Goal: Task Accomplishment & Management: Use online tool/utility

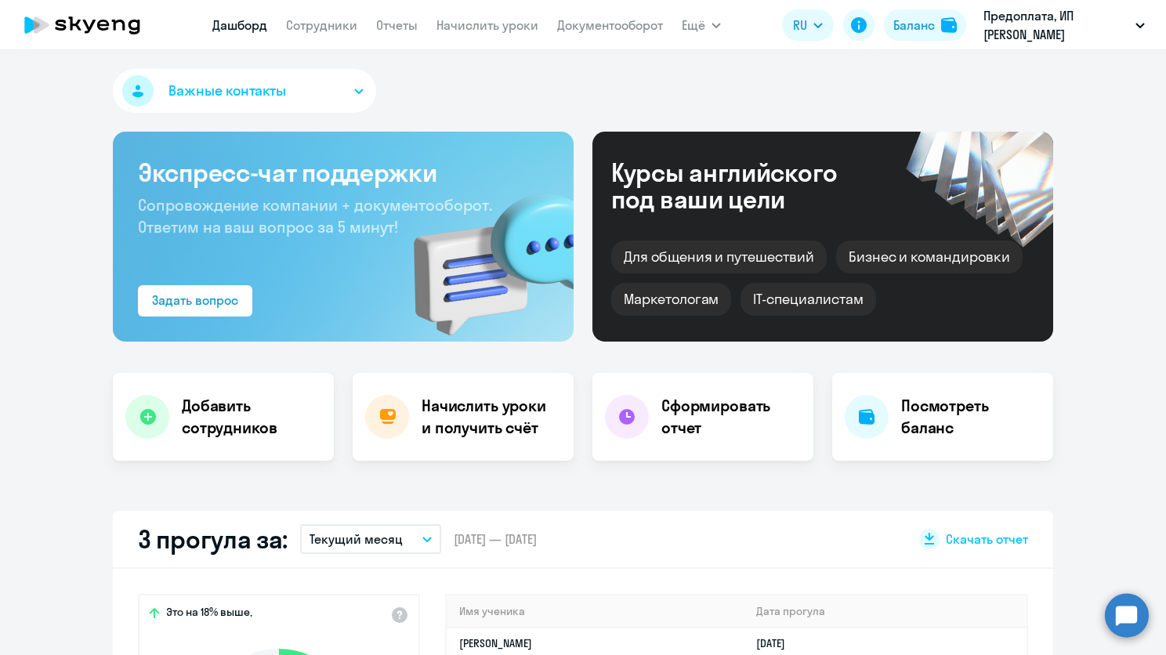
select select "30"
click at [461, 27] on link "Начислить уроки" at bounding box center [488, 25] width 102 height 16
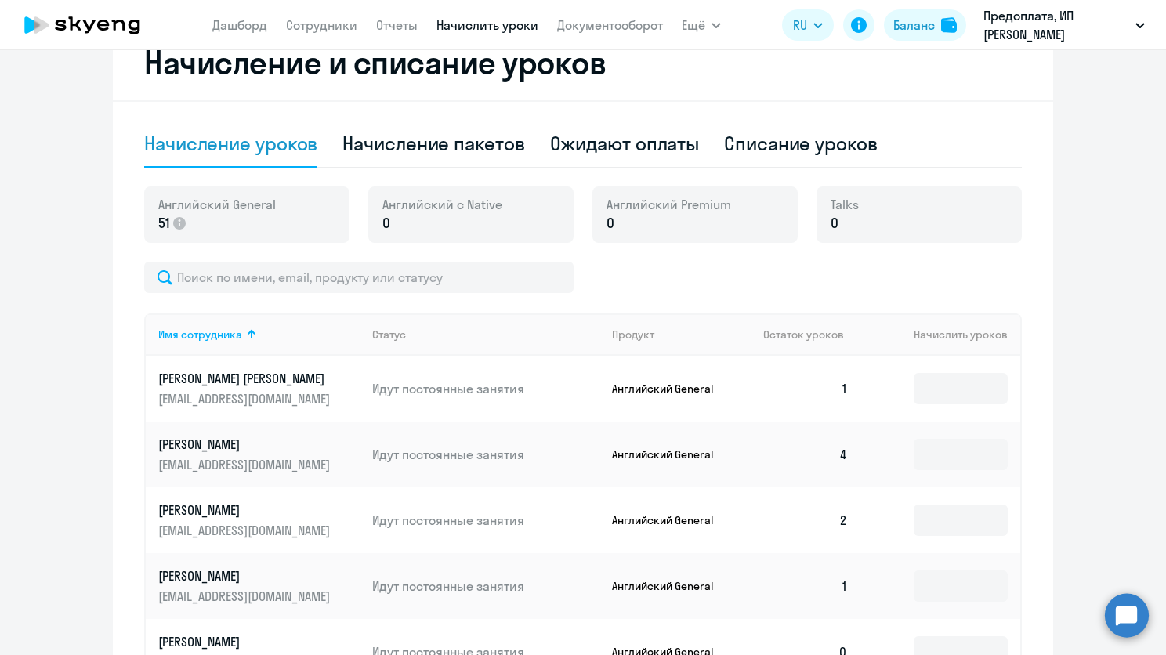
scroll to position [804, 0]
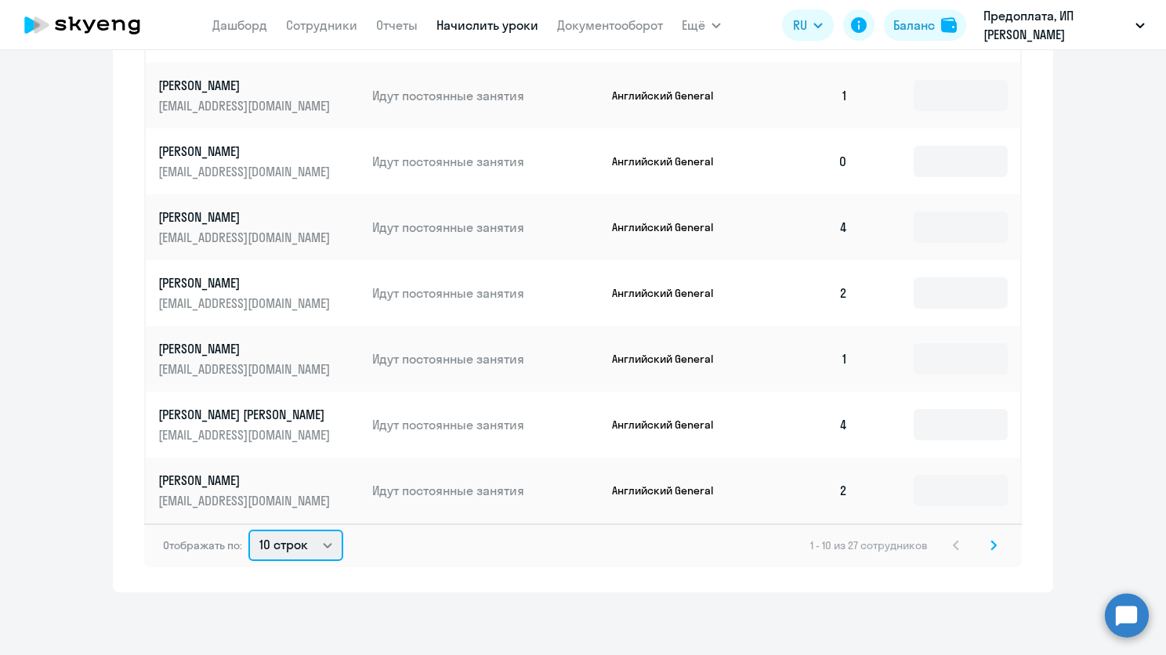
click at [302, 546] on select "10 строк 30 строк 50 строк" at bounding box center [295, 545] width 95 height 31
select select "50"
click at [248, 530] on select "10 строк 30 строк 50 строк" at bounding box center [295, 545] width 95 height 31
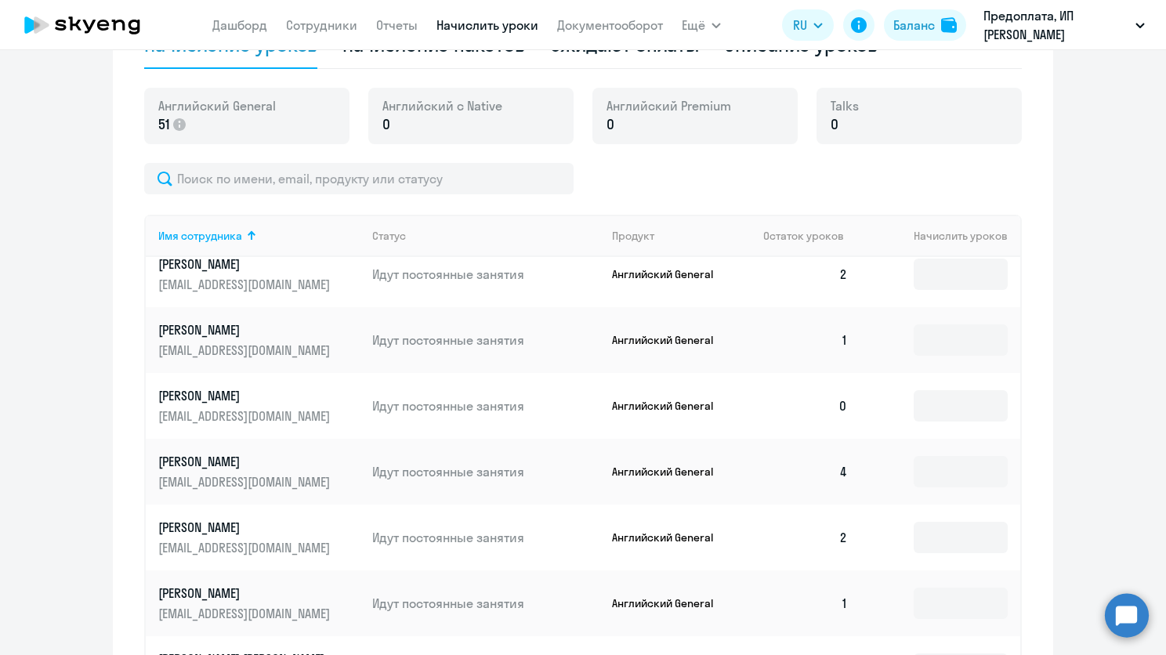
scroll to position [157, 0]
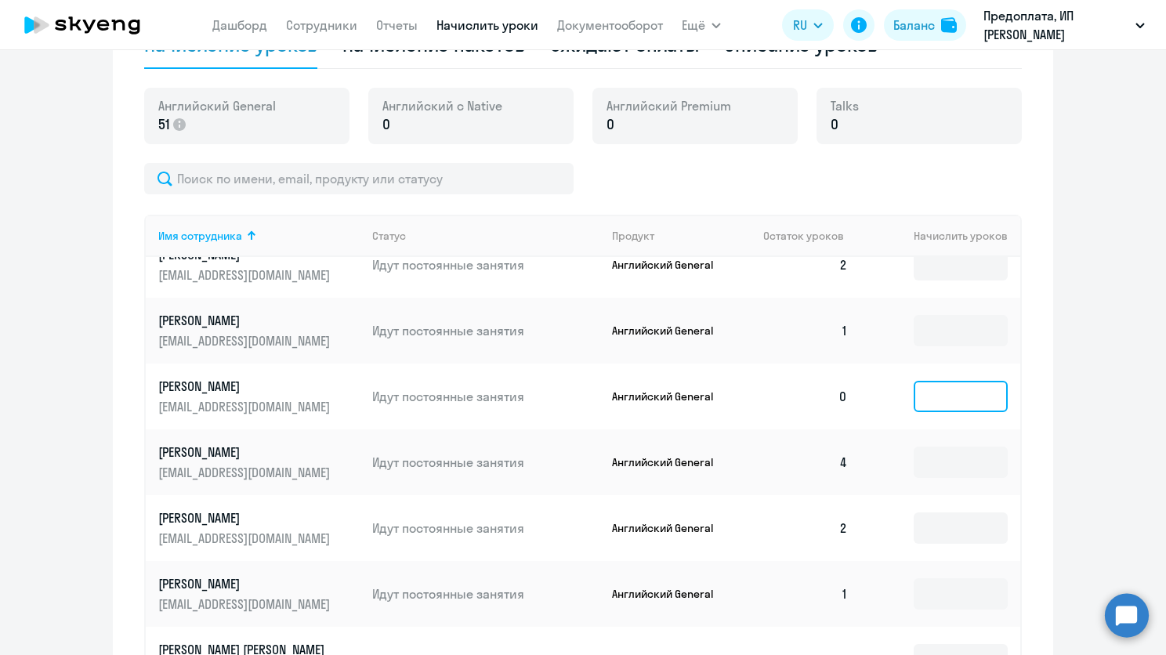
click at [925, 401] on input at bounding box center [961, 396] width 94 height 31
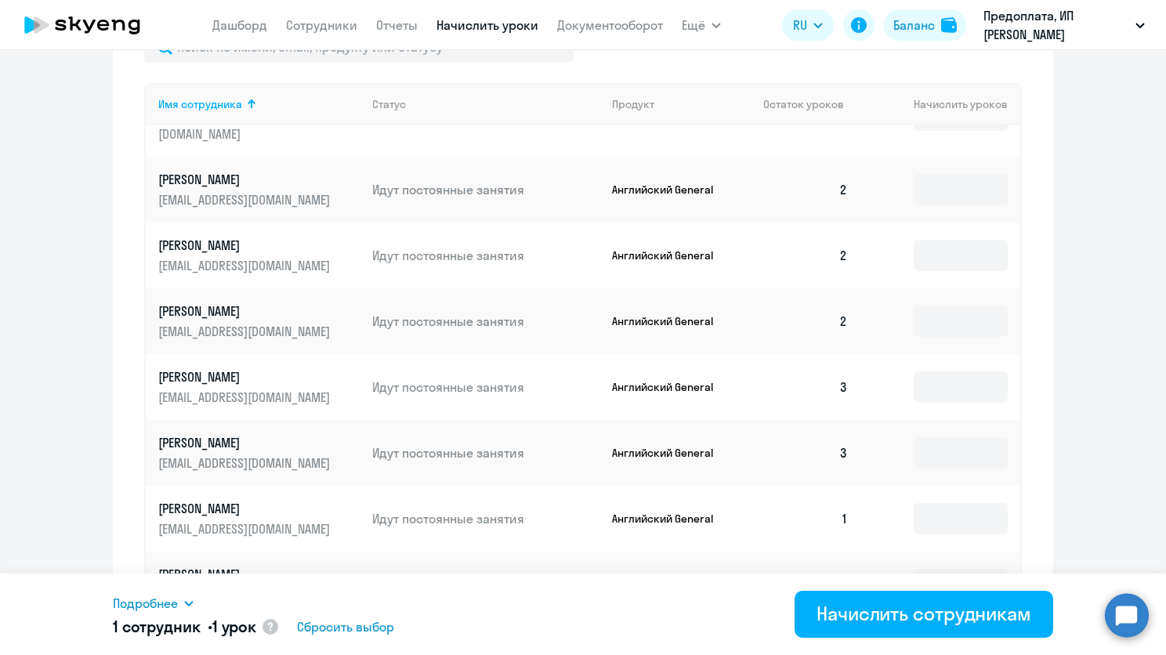
scroll to position [818, 0]
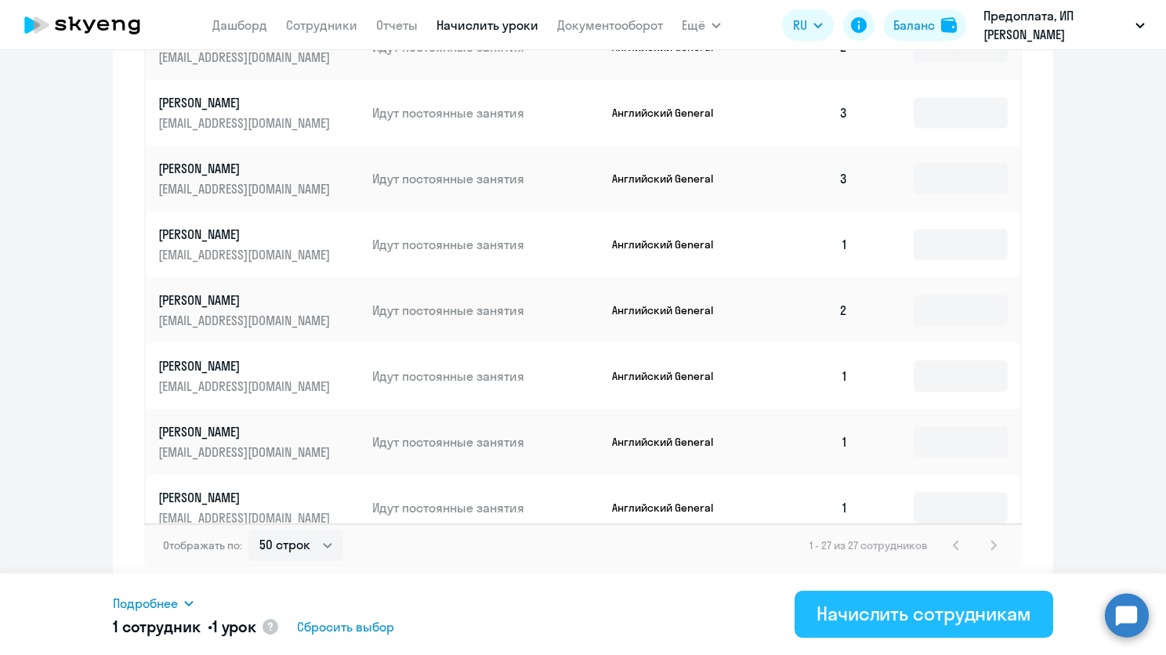
type input "1"
click at [886, 622] on div "Начислить сотрудникам" at bounding box center [924, 613] width 215 height 25
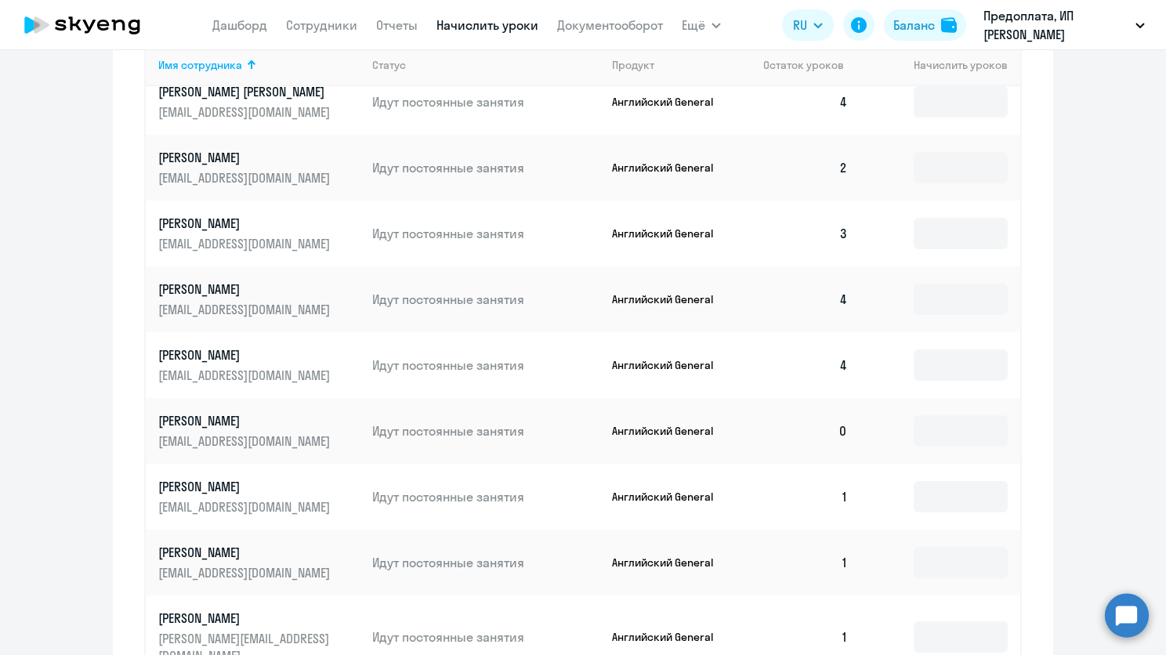
scroll to position [549, 0]
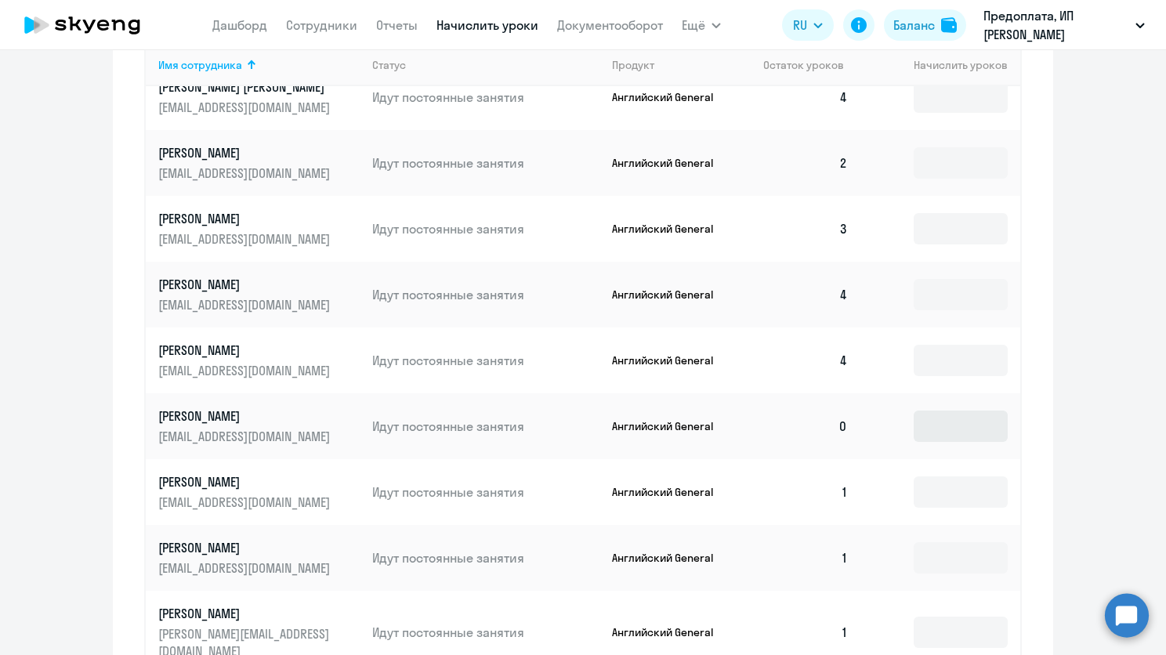
drag, startPoint x: 923, startPoint y: 408, endPoint x: 926, endPoint y: 426, distance: 18.2
click at [924, 409] on td at bounding box center [941, 427] width 160 height 66
click at [927, 430] on input at bounding box center [961, 426] width 94 height 31
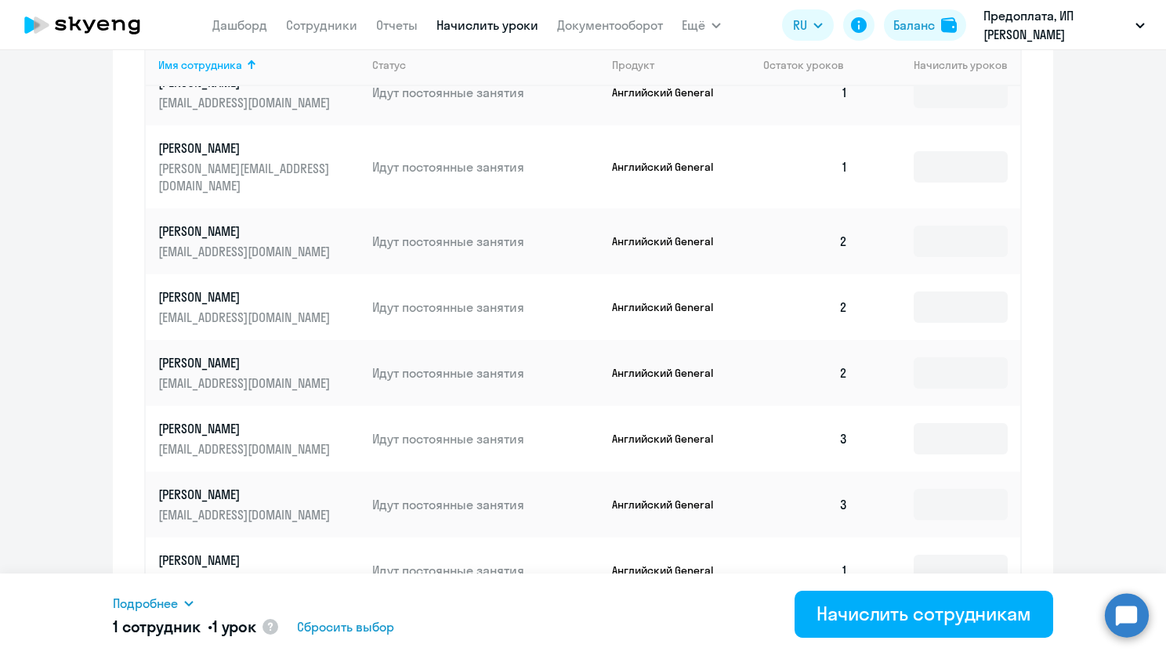
scroll to position [1105, 0]
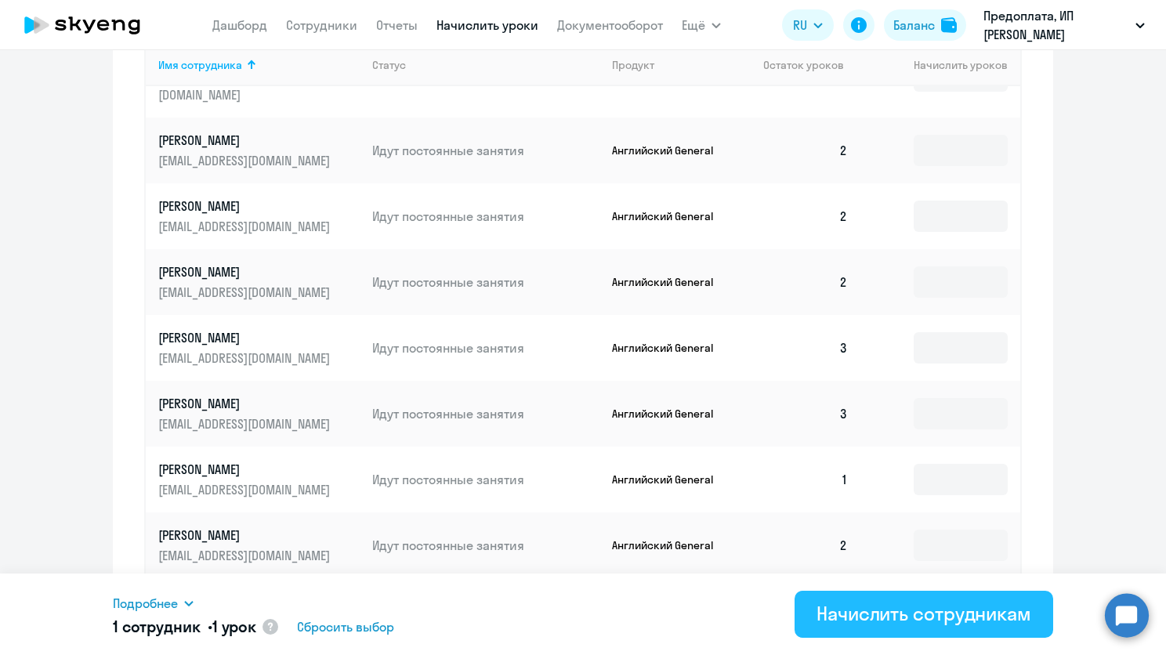
type input "1"
click at [889, 629] on button "Начислить сотрудникам" at bounding box center [924, 614] width 259 height 47
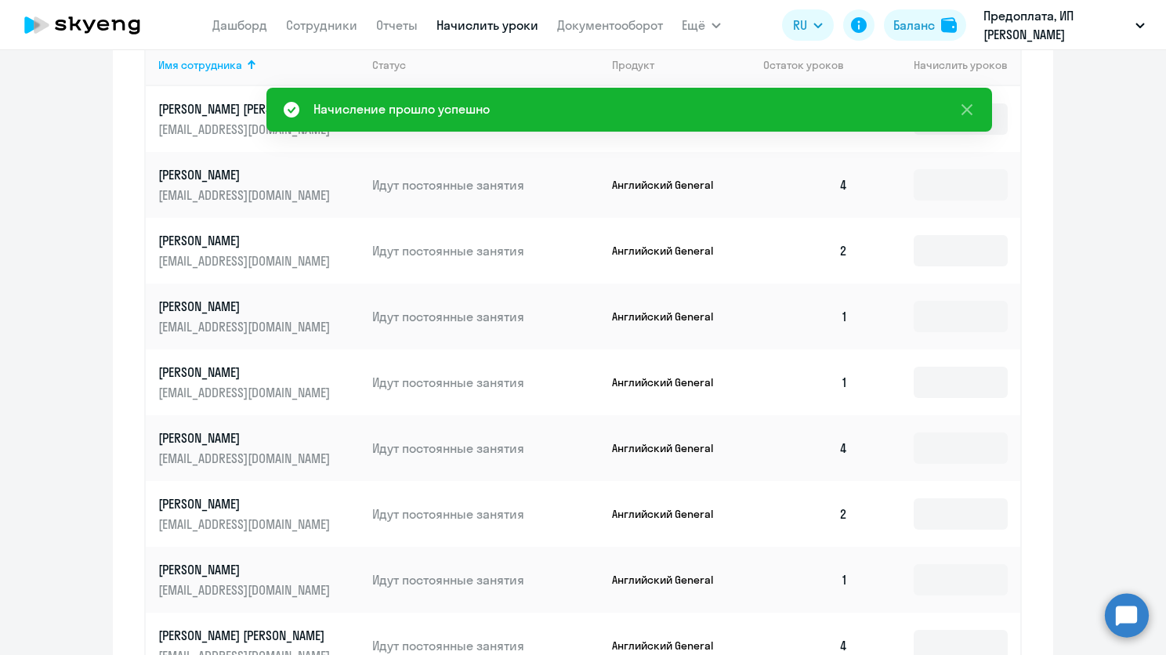
scroll to position [0, 0]
click at [246, 31] on link "Дашборд" at bounding box center [239, 25] width 55 height 16
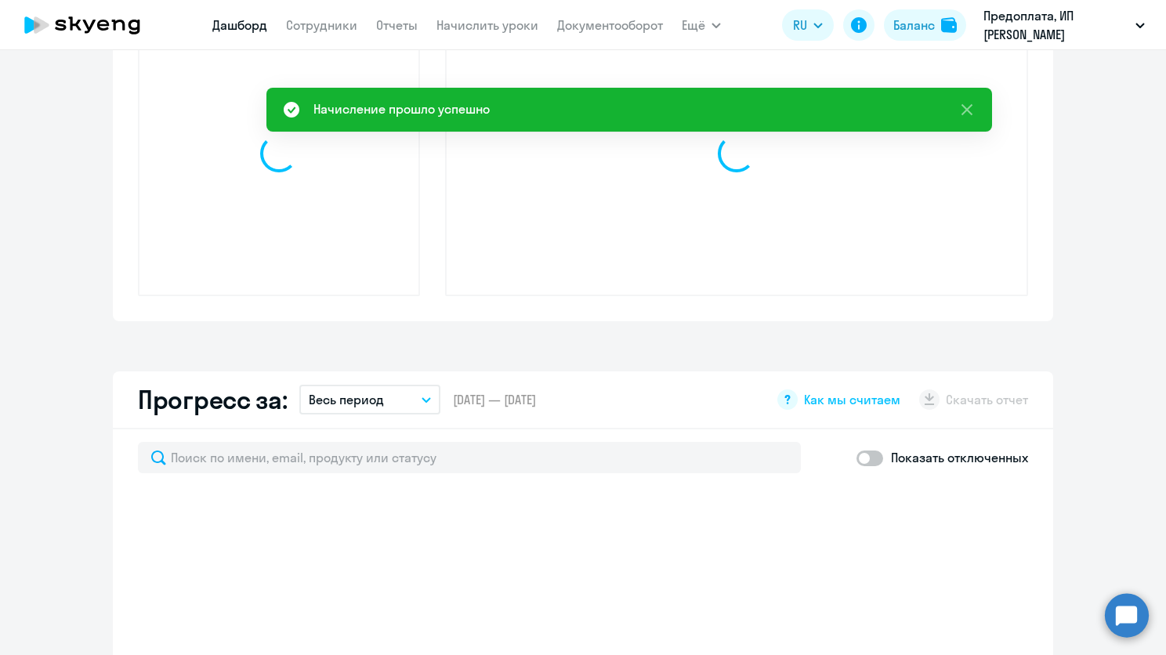
select select "30"
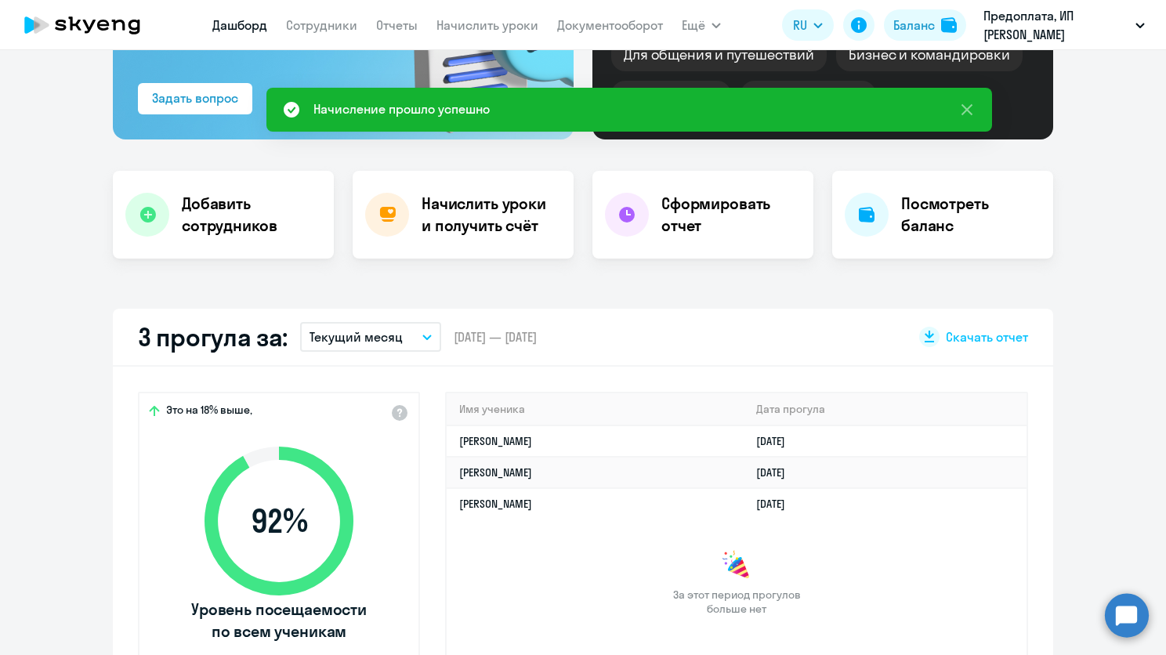
scroll to position [191, 0]
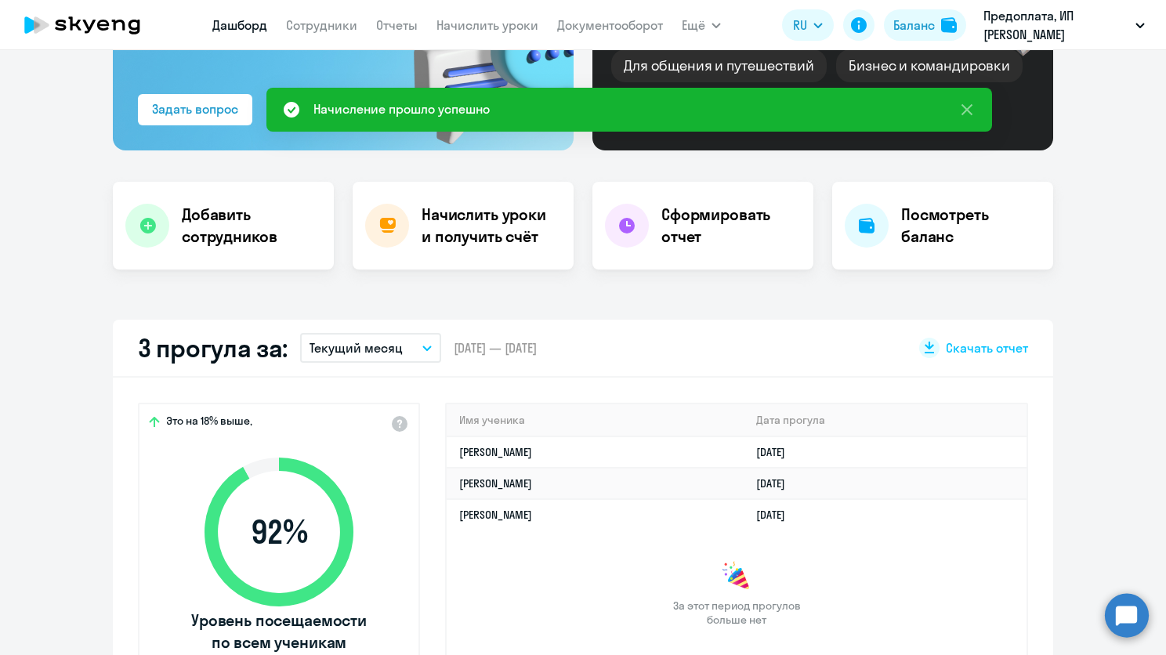
click at [358, 339] on p "Текущий месяц" at bounding box center [356, 348] width 93 height 19
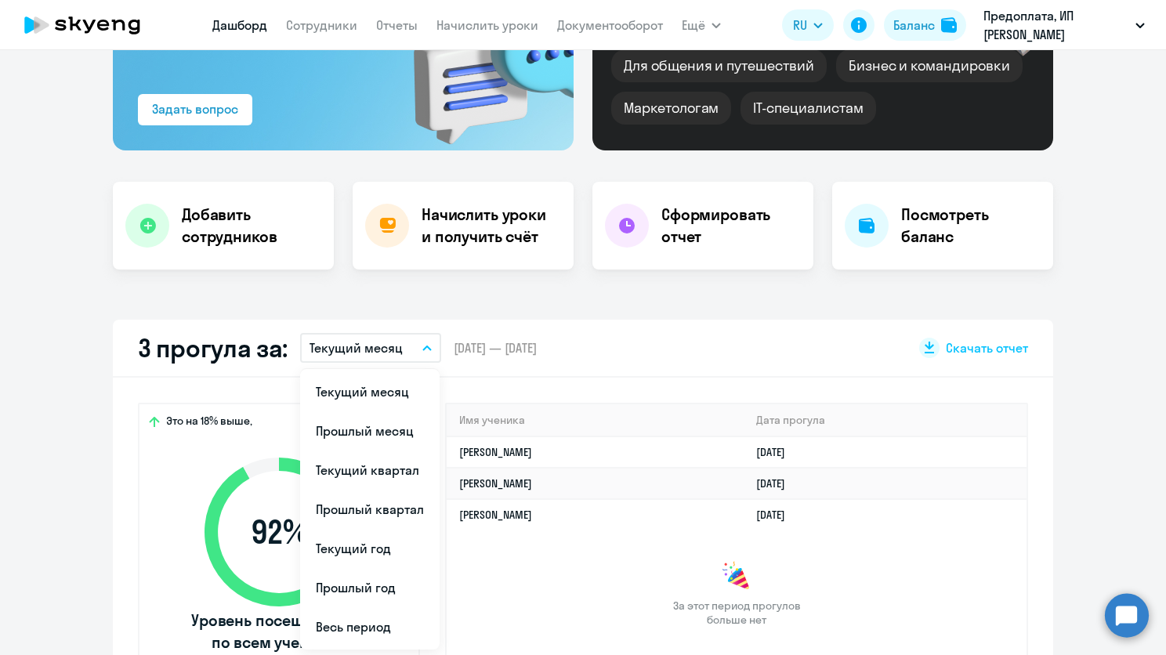
click at [537, 346] on span "[DATE] — [DATE]" at bounding box center [495, 347] width 83 height 17
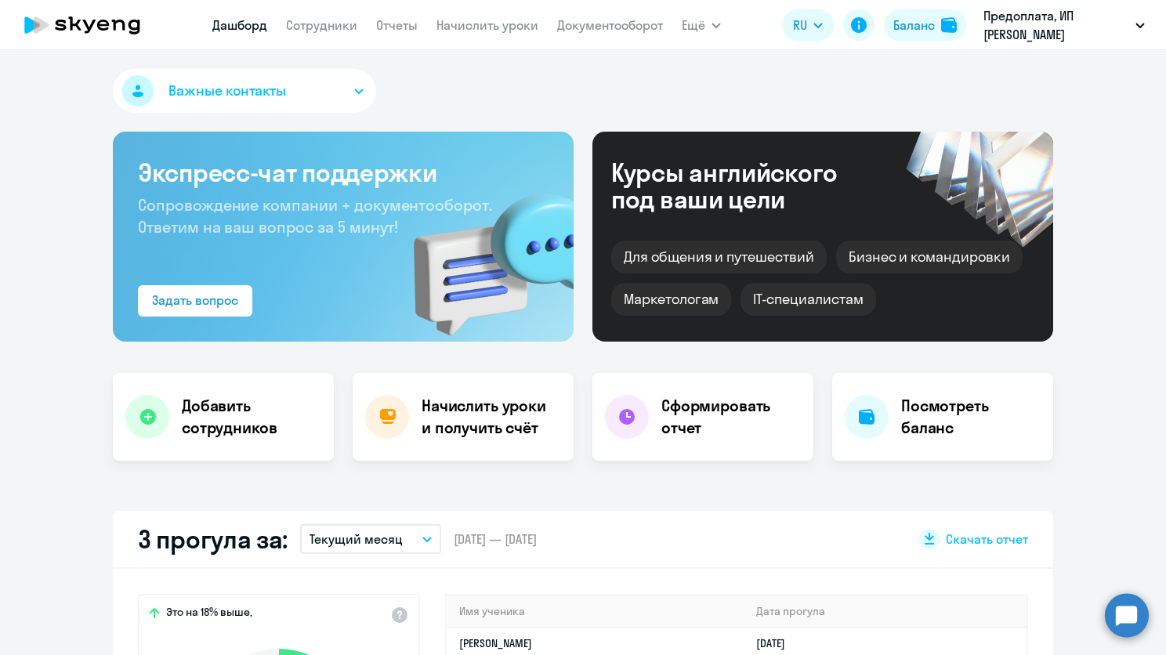
scroll to position [470, 0]
